Goal: Transaction & Acquisition: Purchase product/service

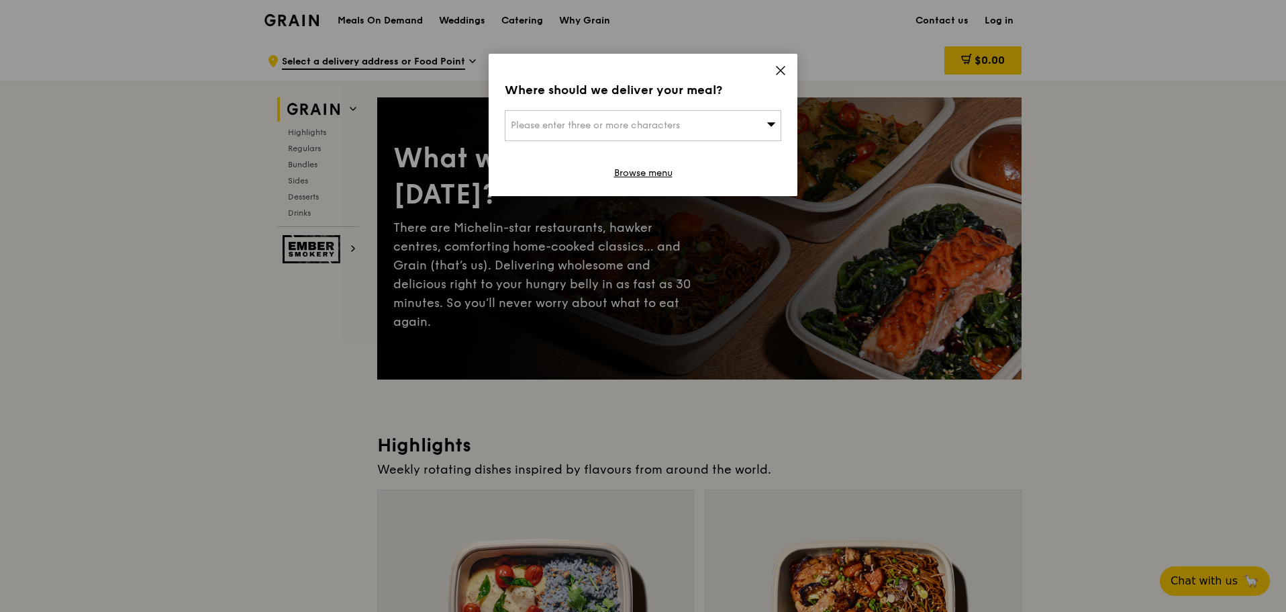
click at [787, 68] on div "Where should we deliver your meal? Please enter three or more characters Browse…" at bounding box center [643, 125] width 309 height 142
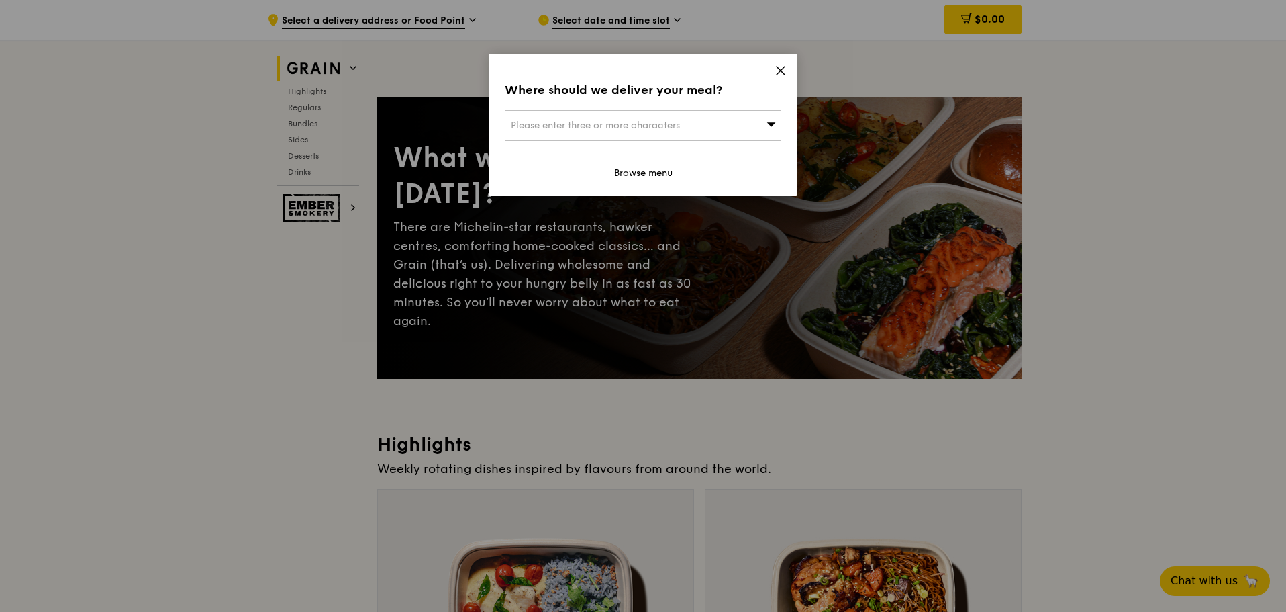
scroll to position [201, 0]
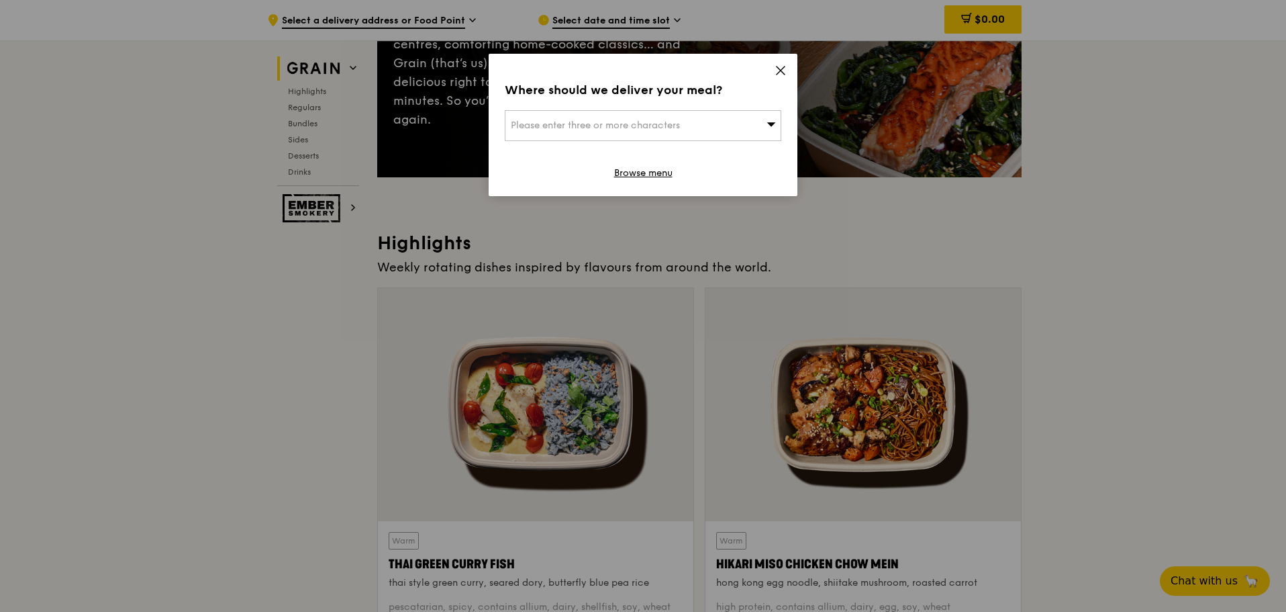
click at [781, 71] on icon at bounding box center [781, 70] width 8 height 8
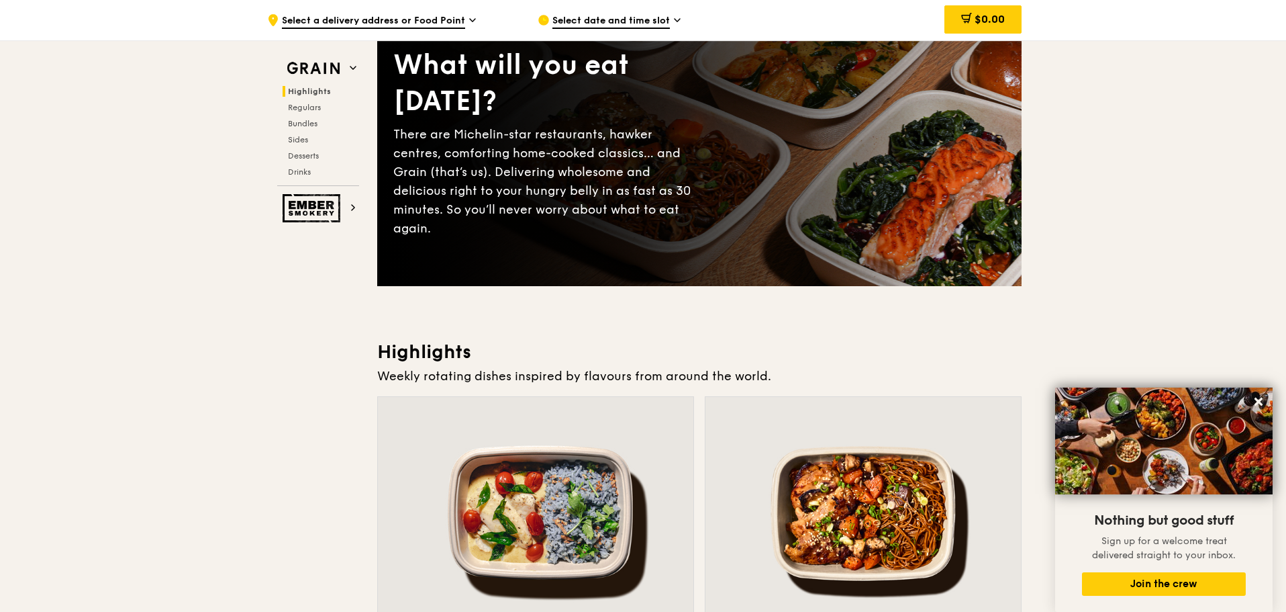
scroll to position [0, 0]
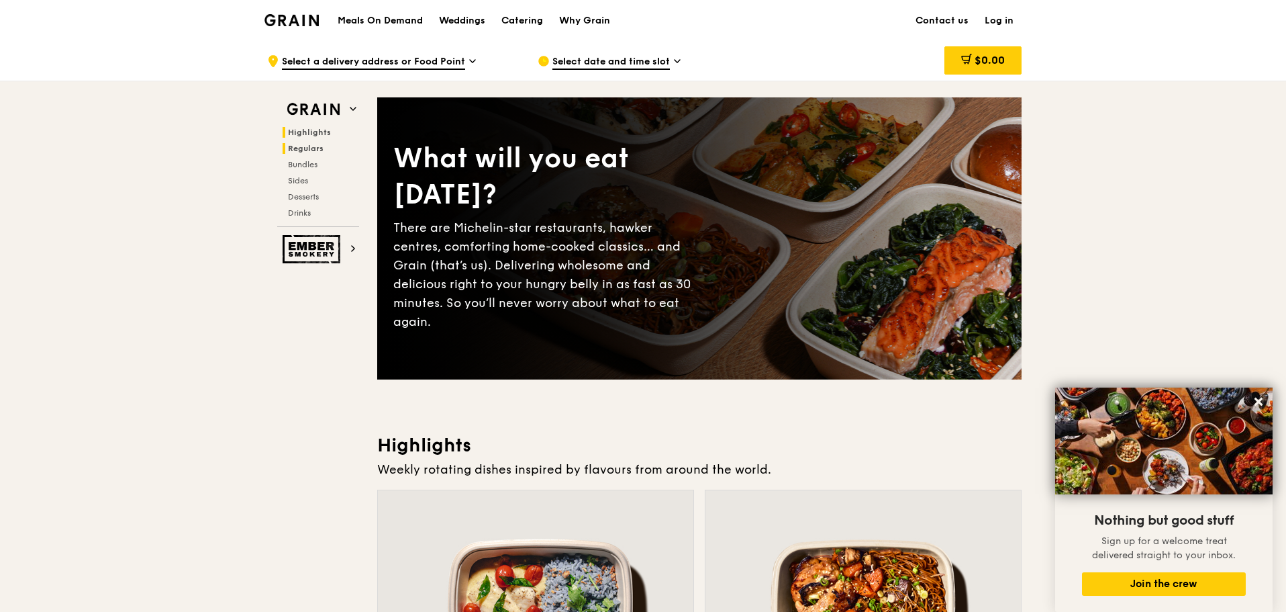
click at [319, 152] on span "Regulars" at bounding box center [306, 148] width 36 height 9
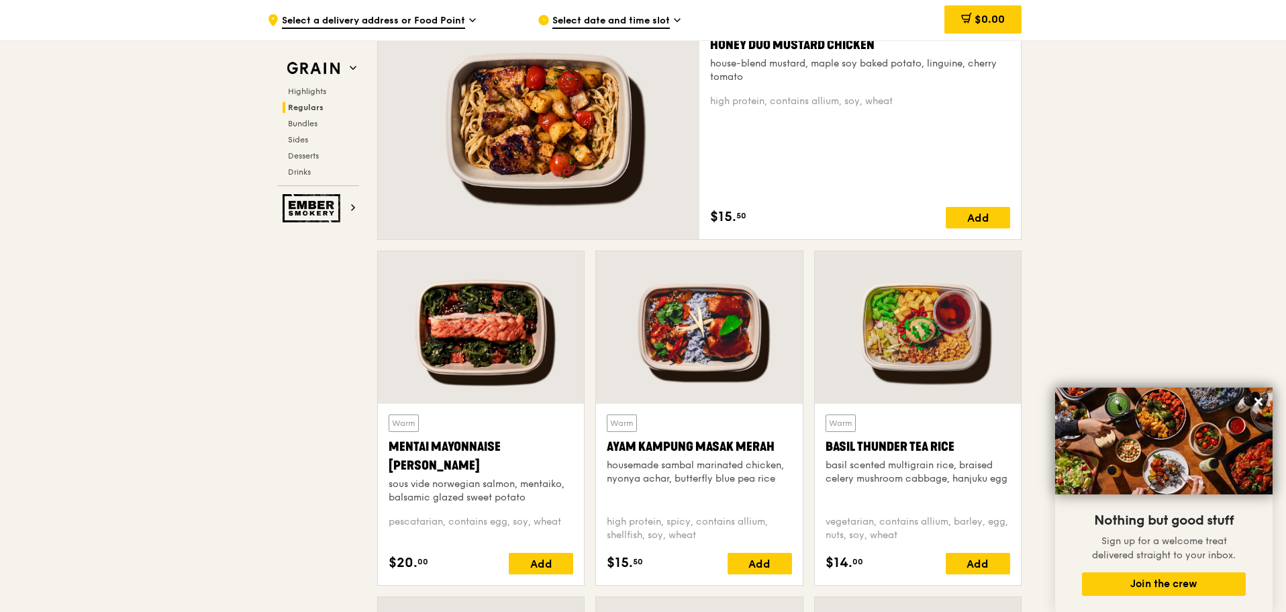
scroll to position [1208, 0]
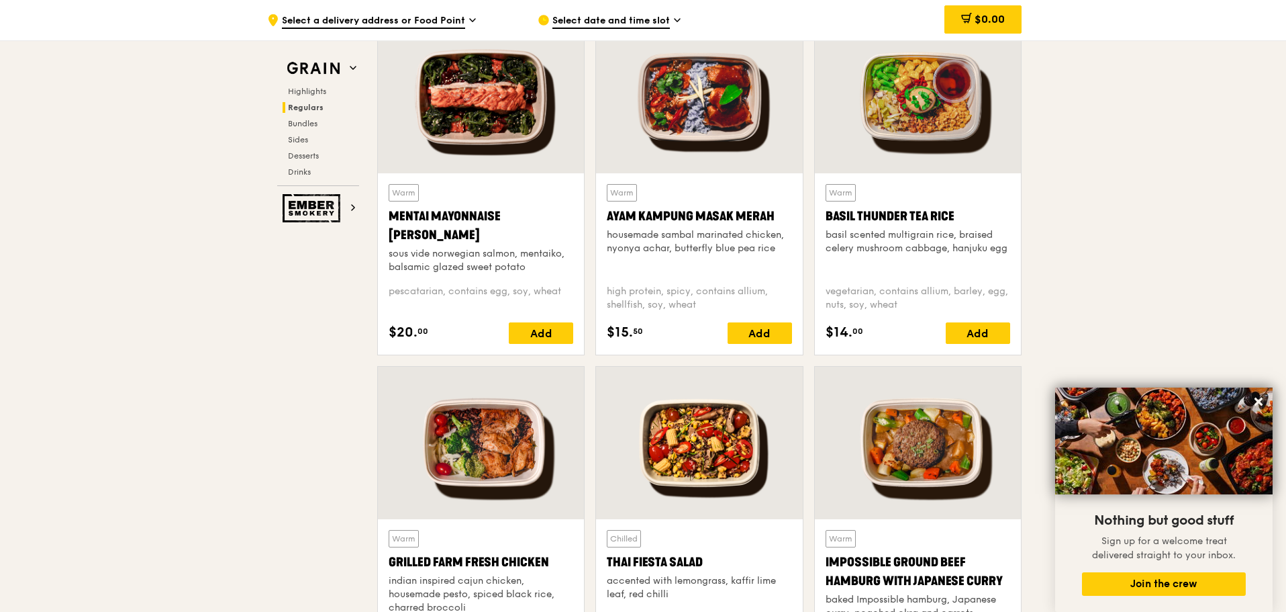
drag, startPoint x: 959, startPoint y: 213, endPoint x: 822, endPoint y: 217, distance: 137.0
click at [822, 217] on div "Warm Basil Thunder Tea Rice basil scented multigrain rice, braised celery mushr…" at bounding box center [918, 263] width 206 height 181
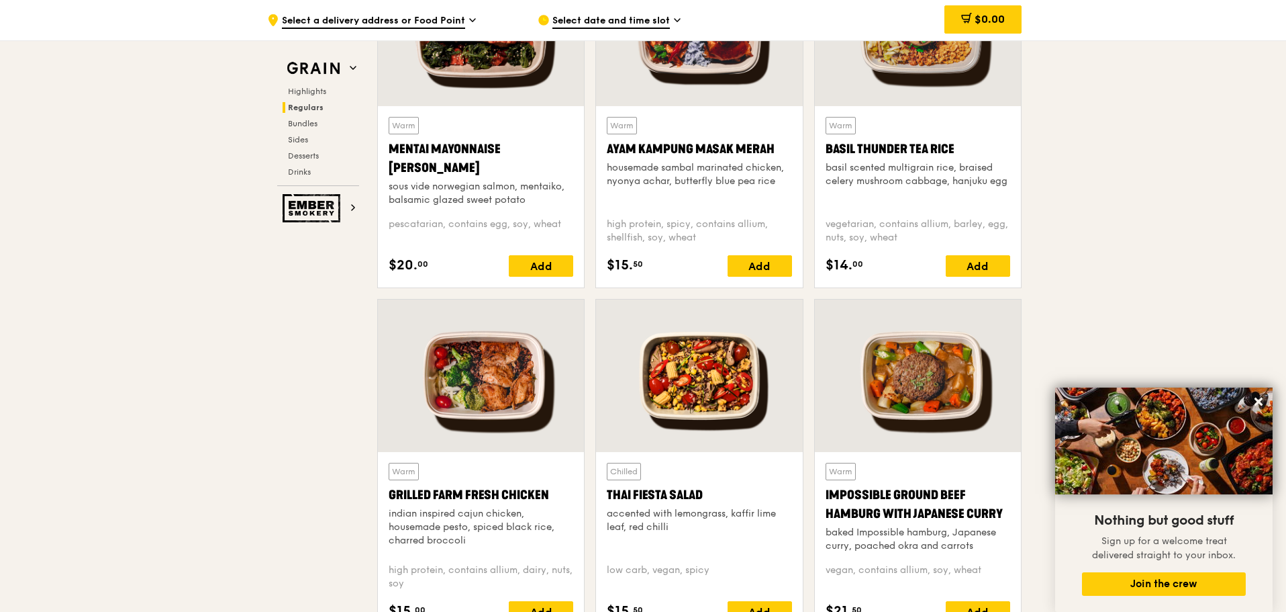
click at [693, 498] on div "Thai Fiesta Salad" at bounding box center [699, 494] width 185 height 19
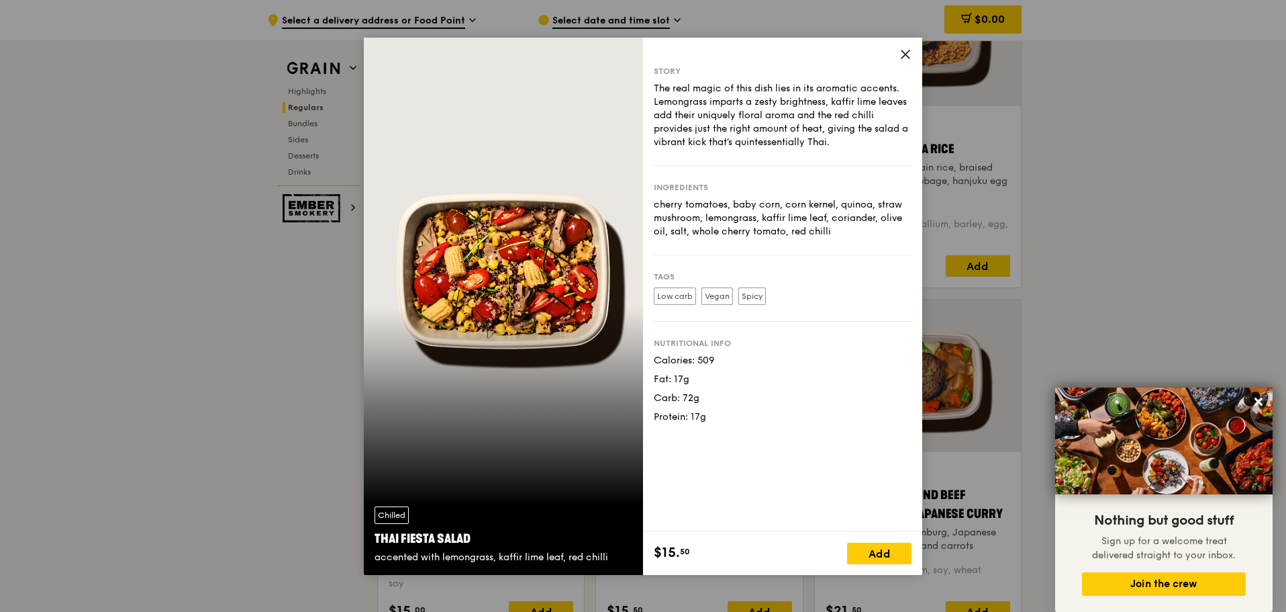
click at [903, 51] on icon at bounding box center [906, 54] width 8 height 8
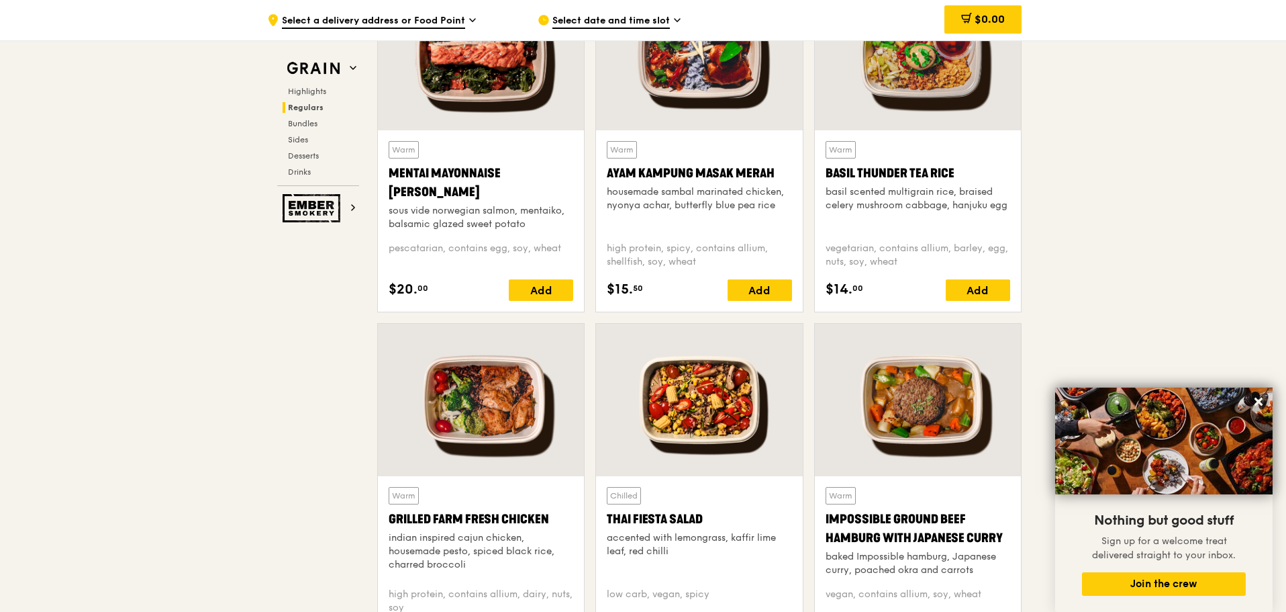
scroll to position [1208, 0]
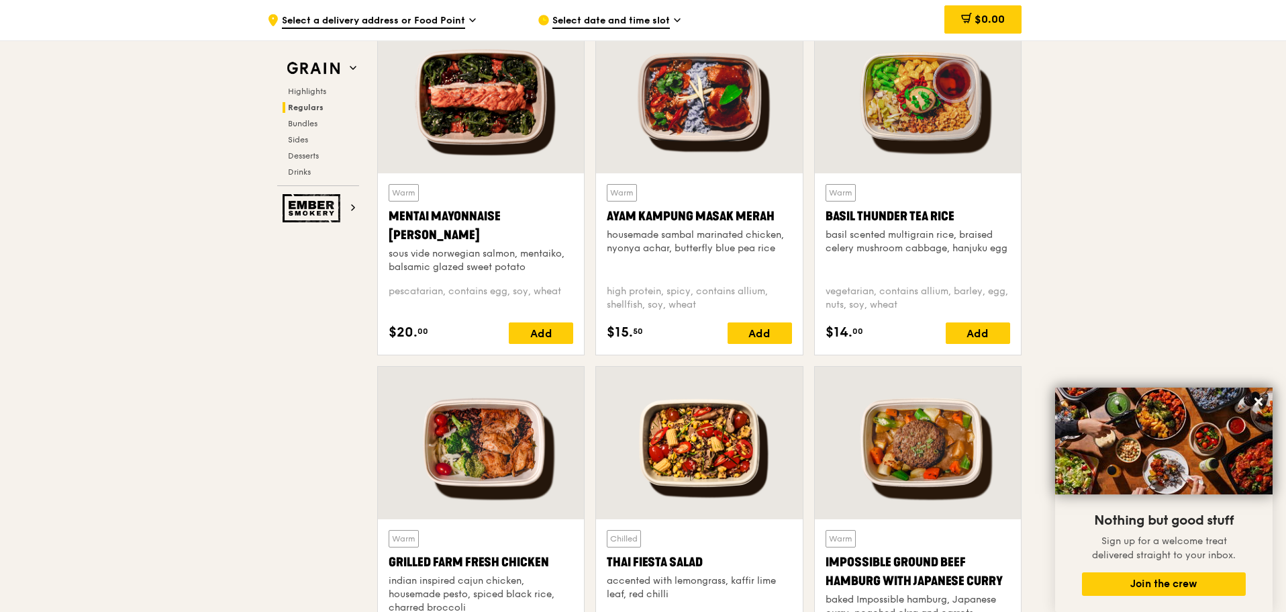
click at [934, 217] on div "Basil Thunder Tea Rice" at bounding box center [918, 216] width 185 height 19
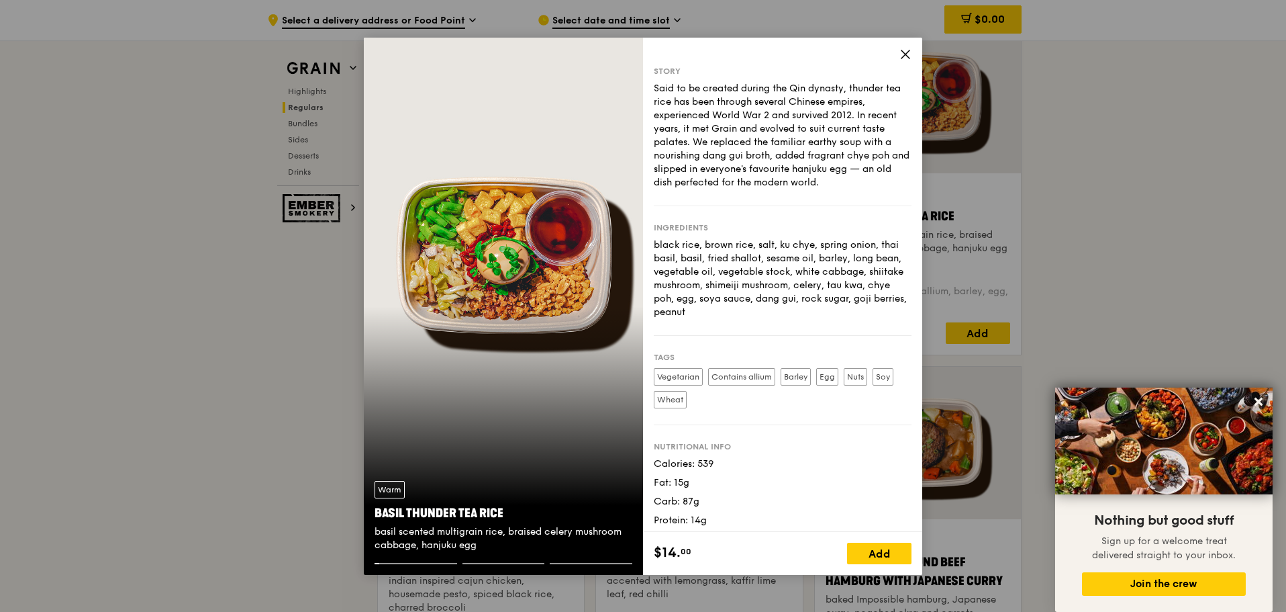
click at [903, 54] on icon at bounding box center [906, 54] width 12 height 12
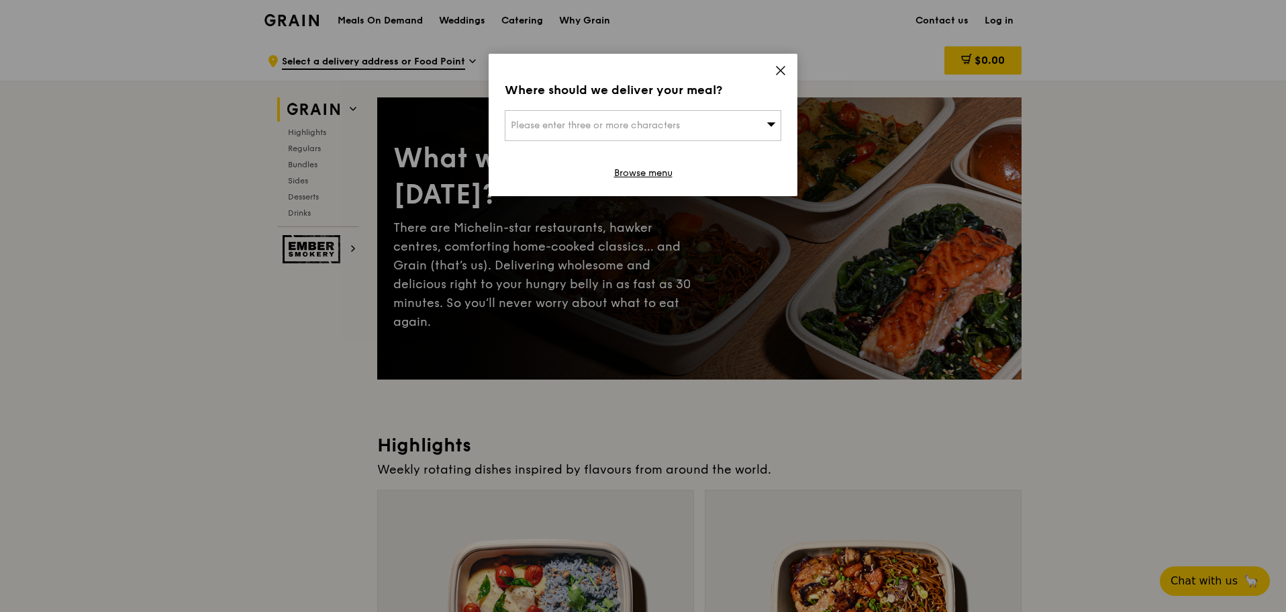
click at [777, 66] on icon at bounding box center [781, 70] width 8 height 8
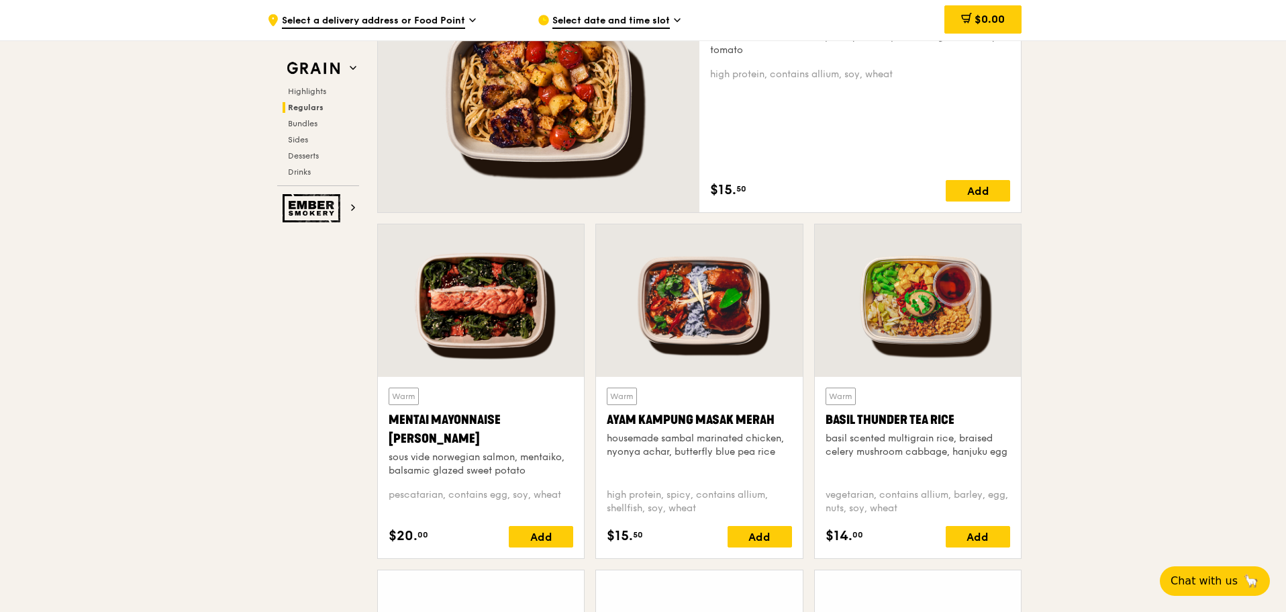
scroll to position [1007, 0]
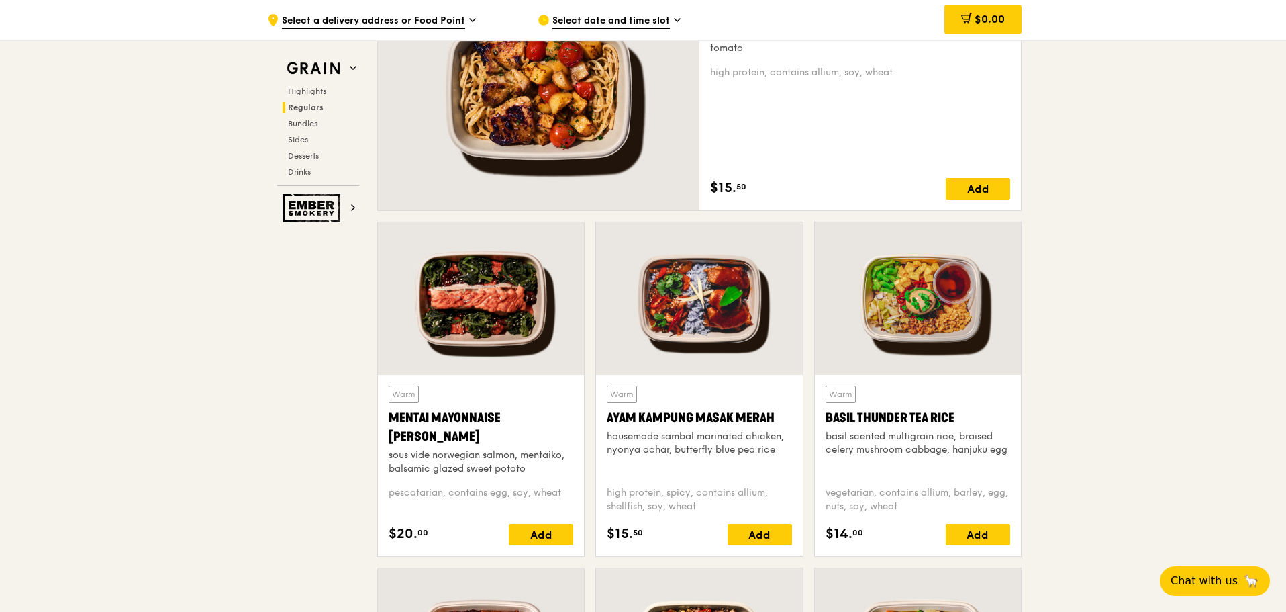
click at [877, 419] on div "Basil Thunder Tea Rice" at bounding box center [918, 417] width 185 height 19
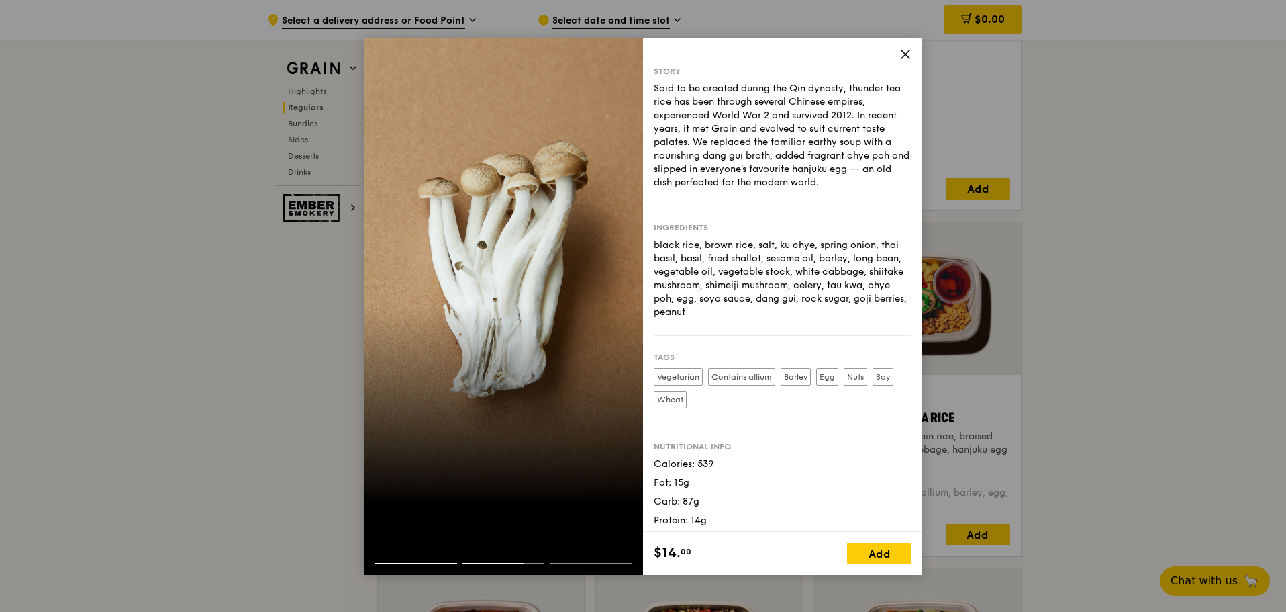
click at [904, 52] on icon at bounding box center [906, 54] width 8 height 8
